Goal: Task Accomplishment & Management: Use online tool/utility

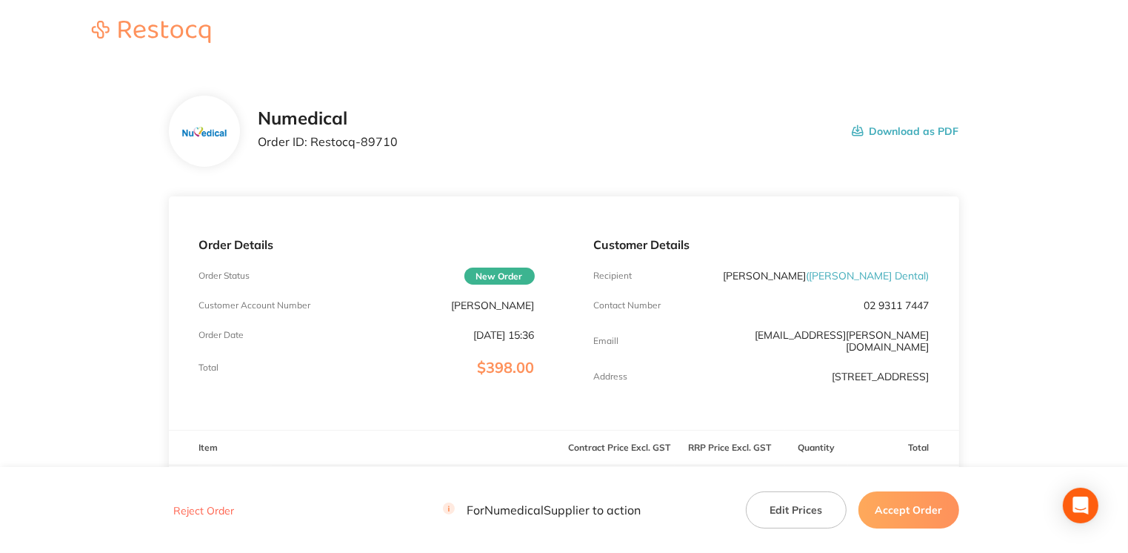
drag, startPoint x: 916, startPoint y: 519, endPoint x: 648, endPoint y: 550, distance: 270.0
click at [705, 552] on html "Numedical Order ID: Restocq- 89710 Download as PDF Order Details Order Status N…" at bounding box center [564, 276] width 1128 height 553
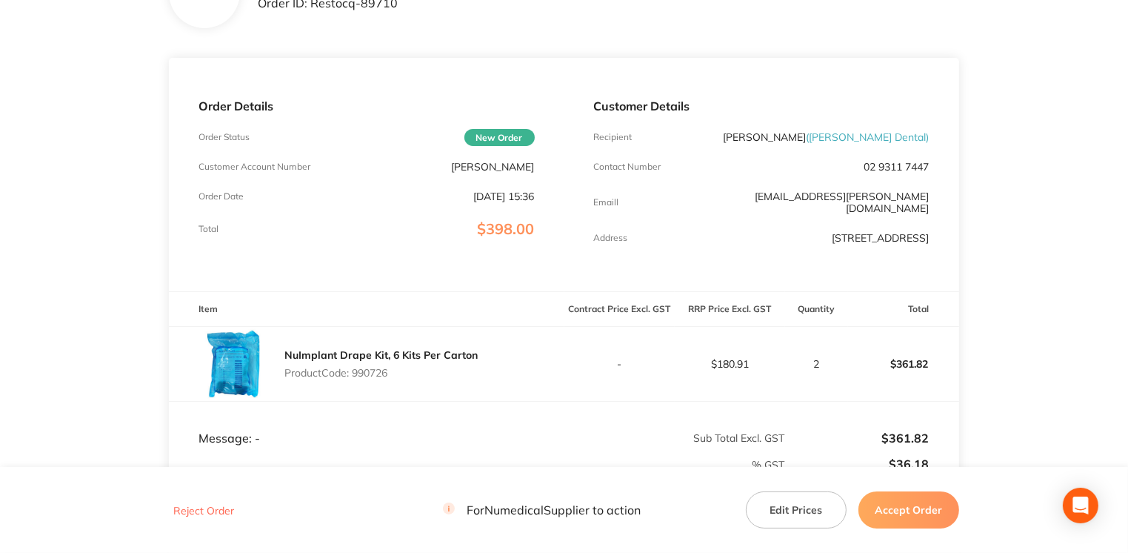
scroll to position [144, 0]
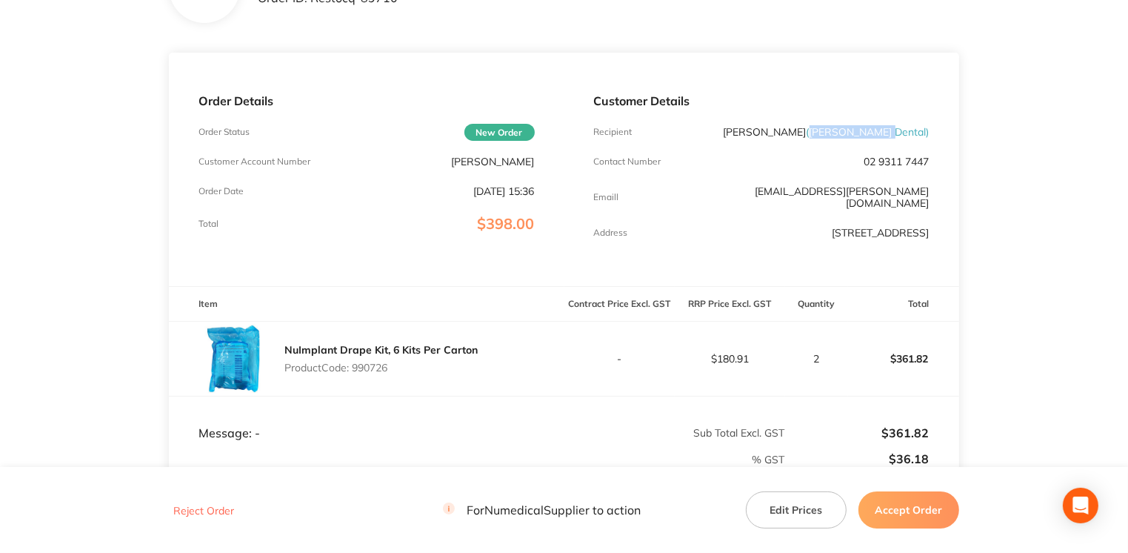
drag, startPoint x: 859, startPoint y: 134, endPoint x: 925, endPoint y: 132, distance: 66.0
click at [925, 132] on span "( [PERSON_NAME] Dental )" at bounding box center [868, 131] width 123 height 13
drag, startPoint x: 925, startPoint y: 132, endPoint x: 901, endPoint y: 132, distance: 23.7
copy span "[PERSON_NAME] Dental"
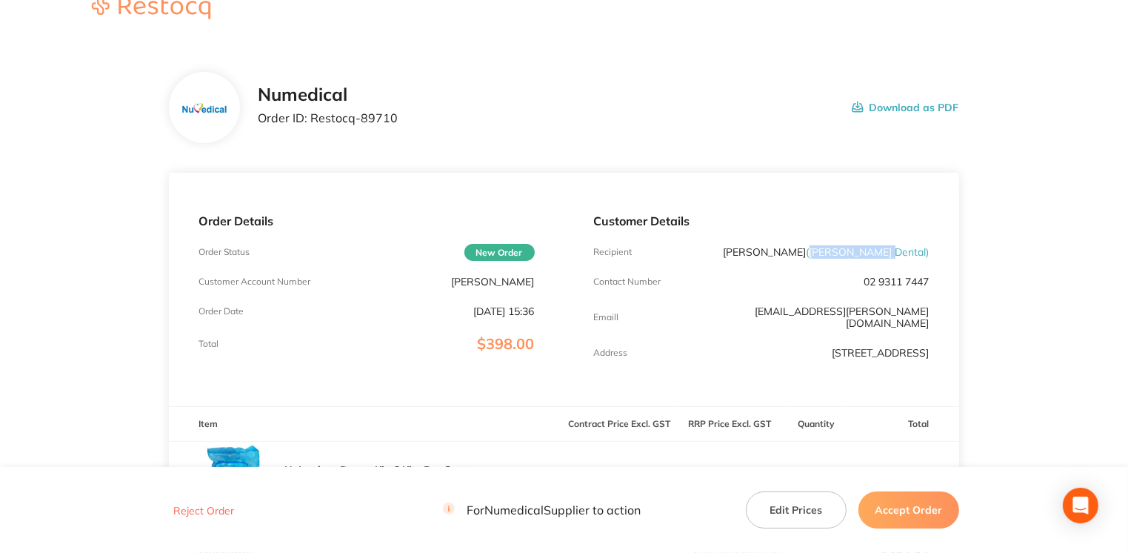
scroll to position [0, 0]
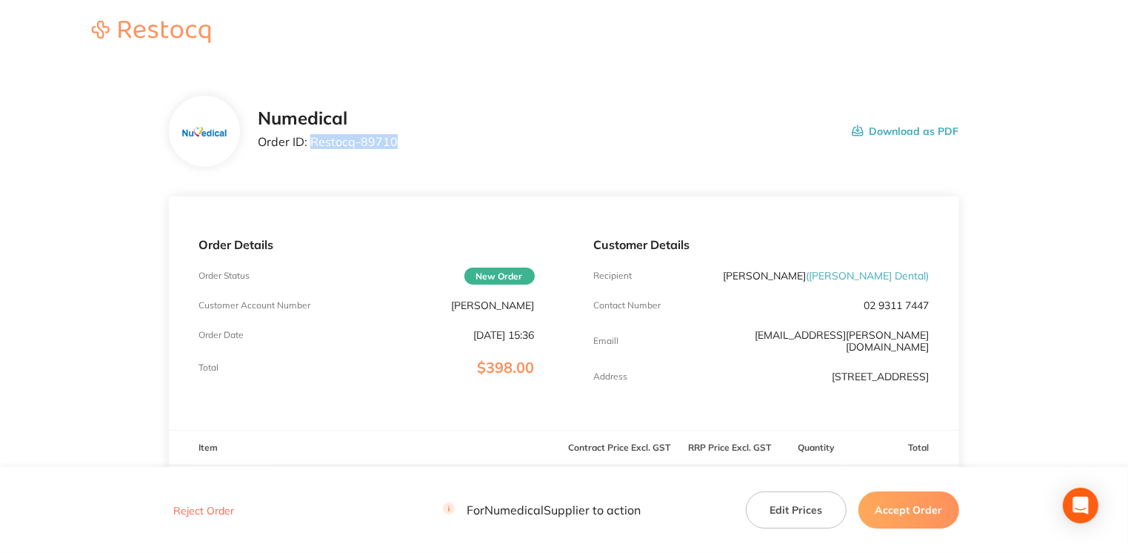
drag, startPoint x: 311, startPoint y: 141, endPoint x: 456, endPoint y: 141, distance: 144.5
click at [456, 141] on div "Numedical Order ID: Restocq- 89710 Download as PDF" at bounding box center [608, 131] width 701 height 46
drag, startPoint x: 456, startPoint y: 141, endPoint x: 370, endPoint y: 145, distance: 86.1
copy p "Restocq- 89710"
